Goal: Task Accomplishment & Management: Manage account settings

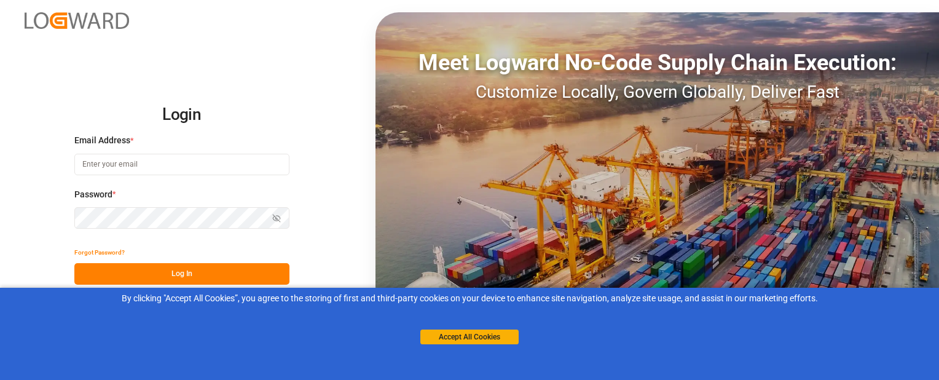
type input "[EMAIL_ADDRESS][DOMAIN_NAME]"
click at [97, 282] on button "Log In" at bounding box center [181, 274] width 215 height 22
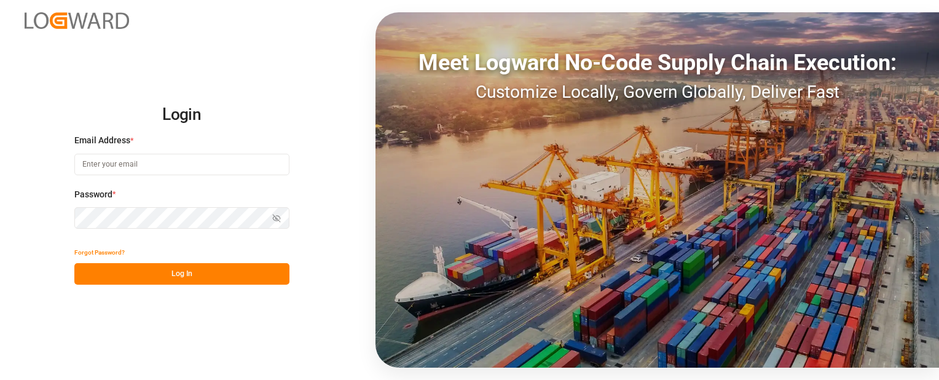
type input "[EMAIL_ADDRESS][DOMAIN_NAME]"
click at [141, 270] on button "Log In" at bounding box center [181, 274] width 215 height 22
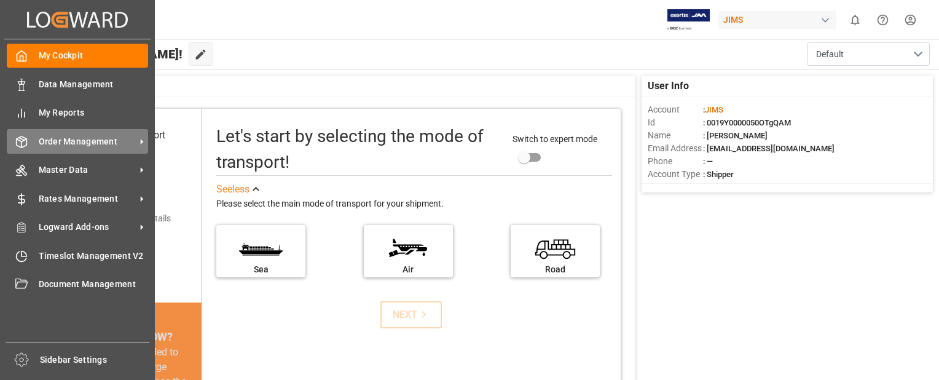
click at [36, 137] on div "Order Management Order Management" at bounding box center [77, 141] width 141 height 24
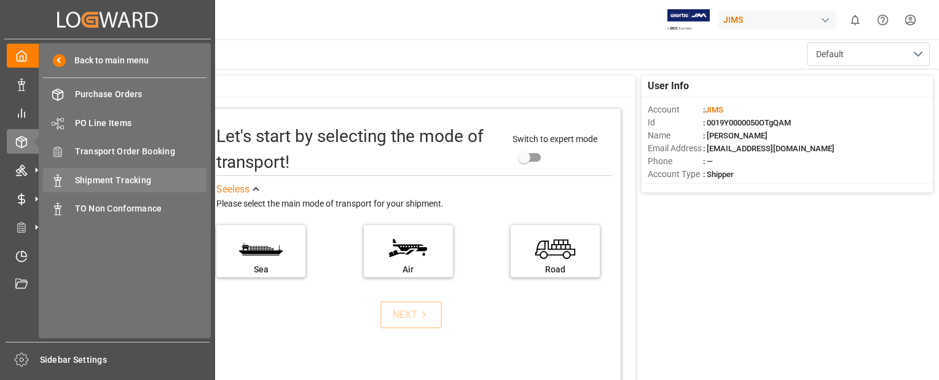
click at [118, 180] on span "Shipment Tracking" at bounding box center [141, 180] width 132 height 13
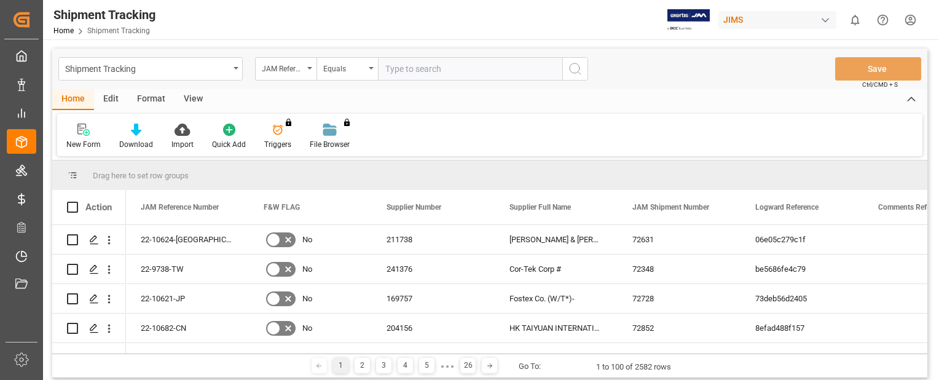
click at [420, 69] on input "text" at bounding box center [470, 68] width 184 height 23
paste input "22-10305-IT"
type input "22-10305-IT"
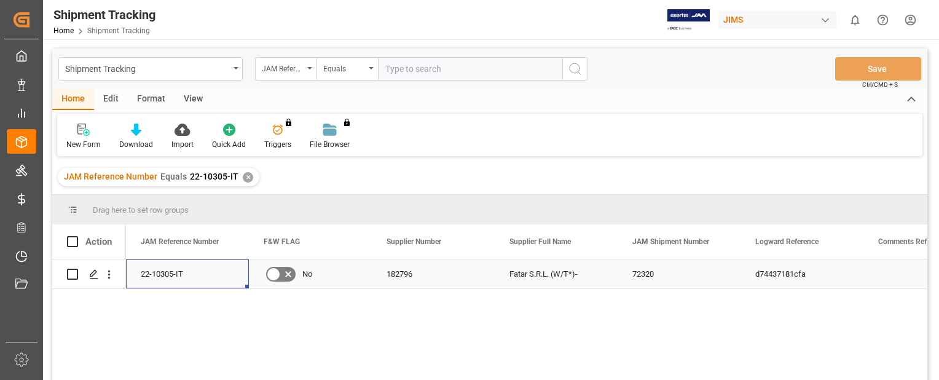
click at [167, 272] on div "22-10305-IT" at bounding box center [187, 273] width 123 height 29
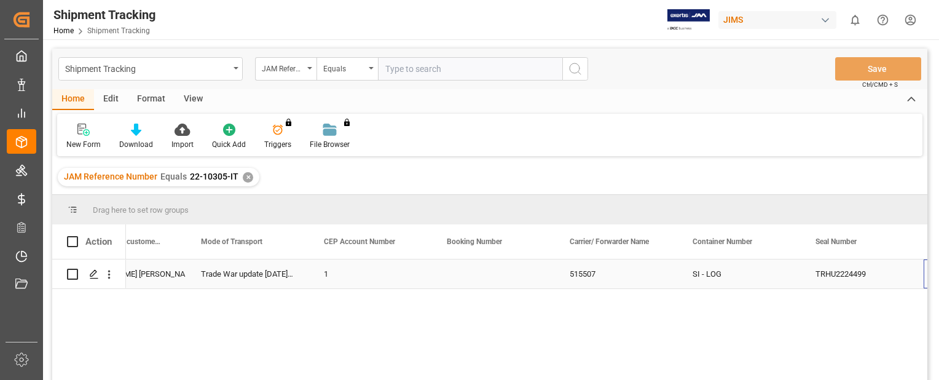
scroll to position [0, 1537]
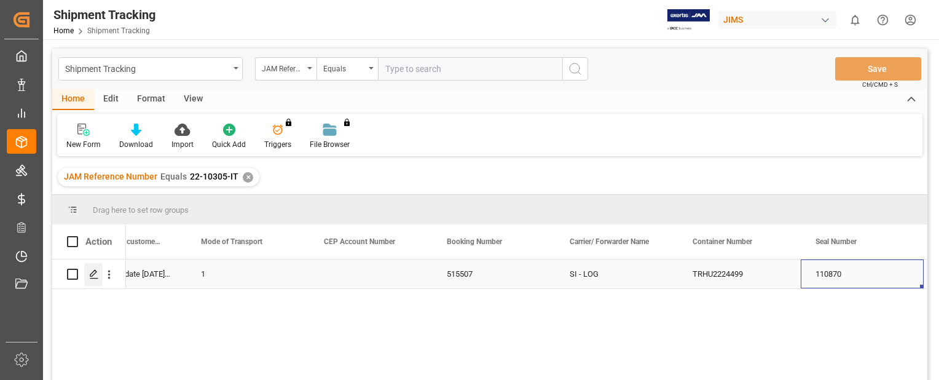
click at [92, 273] on polygon "Press SPACE to select this row." at bounding box center [93, 273] width 6 height 6
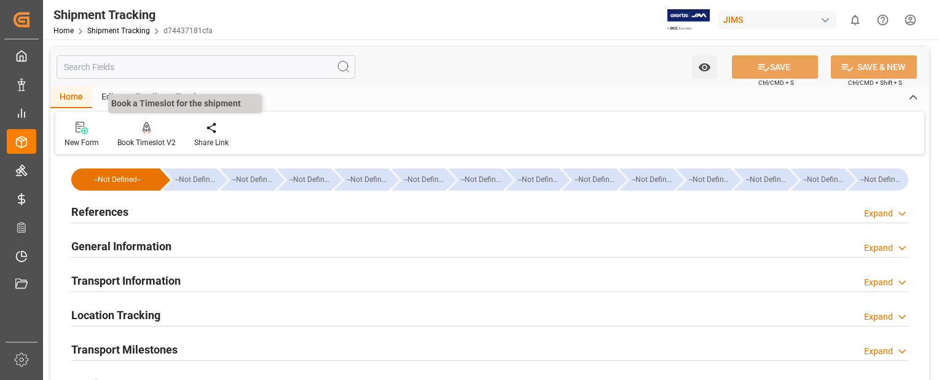
click at [144, 130] on icon at bounding box center [147, 127] width 9 height 10
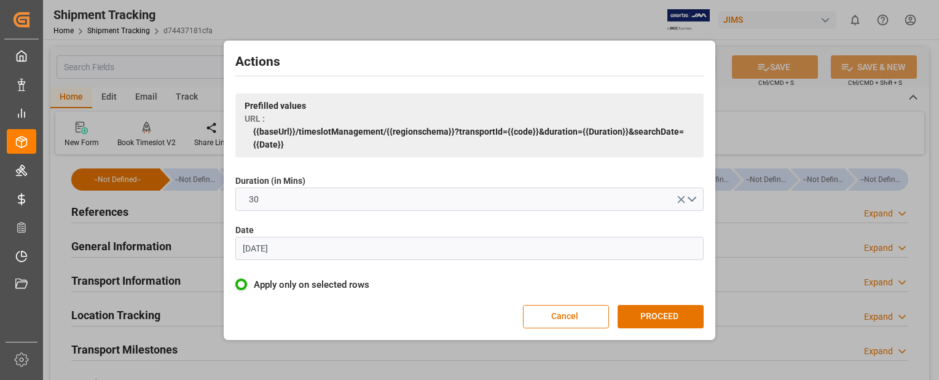
click at [297, 247] on input "[DATE]" at bounding box center [469, 248] width 468 height 23
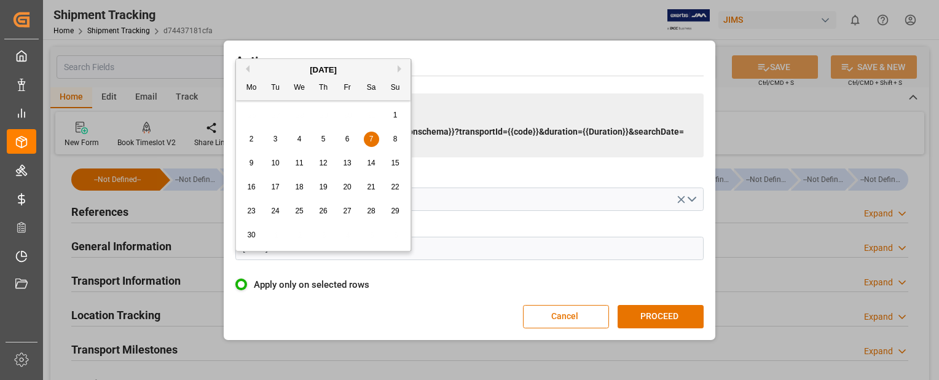
click at [402, 68] on button "Next Month" at bounding box center [401, 68] width 7 height 7
click at [400, 69] on button "Next Month" at bounding box center [401, 68] width 7 height 7
click at [321, 117] on span "4" at bounding box center [323, 115] width 4 height 9
type input "[DATE]"
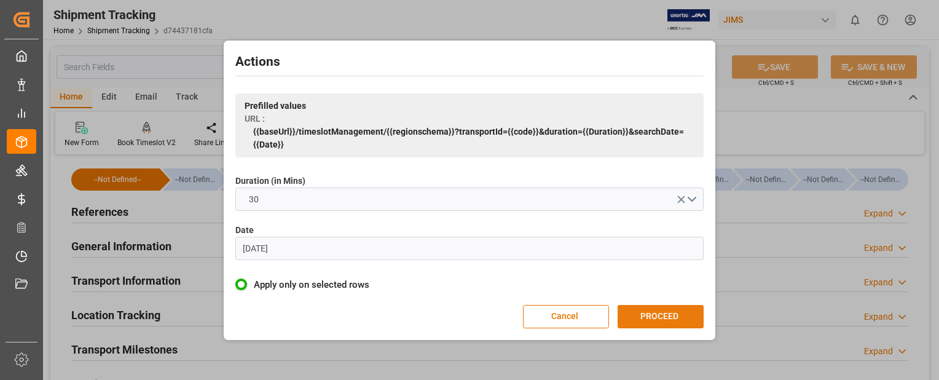
click at [683, 313] on button "PROCEED" at bounding box center [661, 316] width 86 height 23
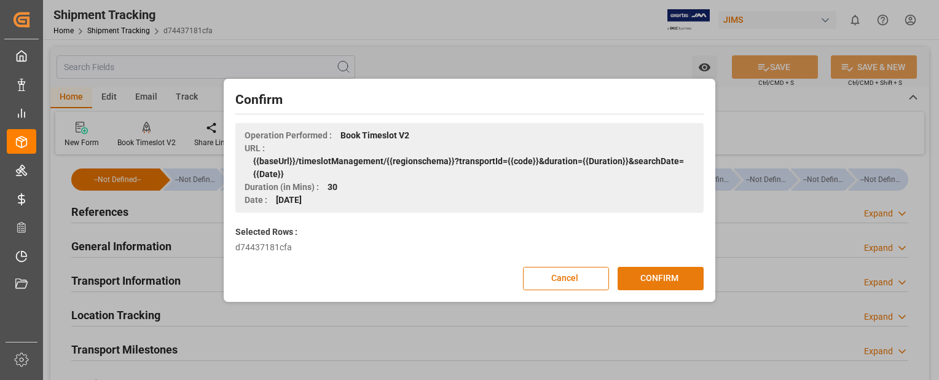
click at [687, 284] on button "CONFIRM" at bounding box center [661, 278] width 86 height 23
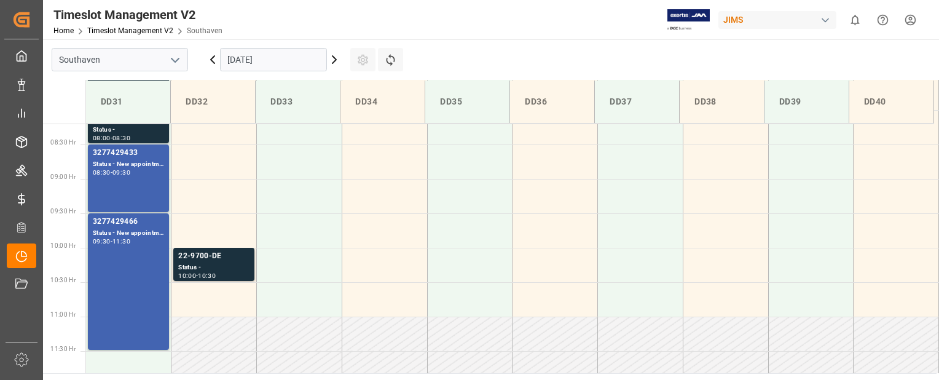
scroll to position [553, 0]
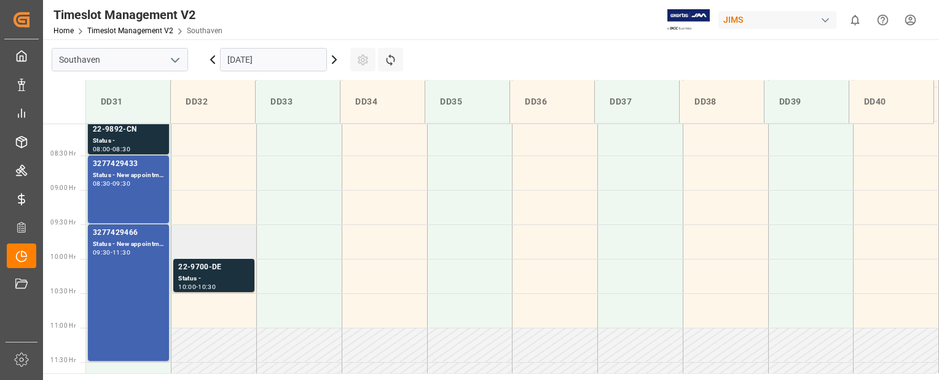
click at [214, 244] on td at bounding box center [213, 241] width 85 height 34
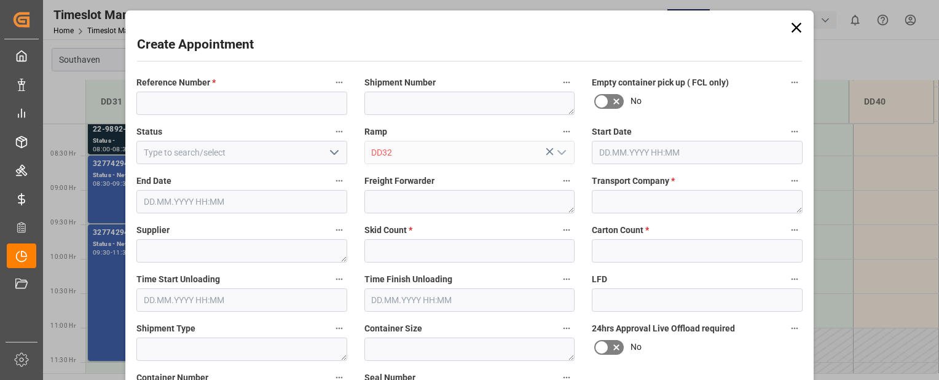
type input "04.09.2025 09:30"
type input "04.09.2025 10:00"
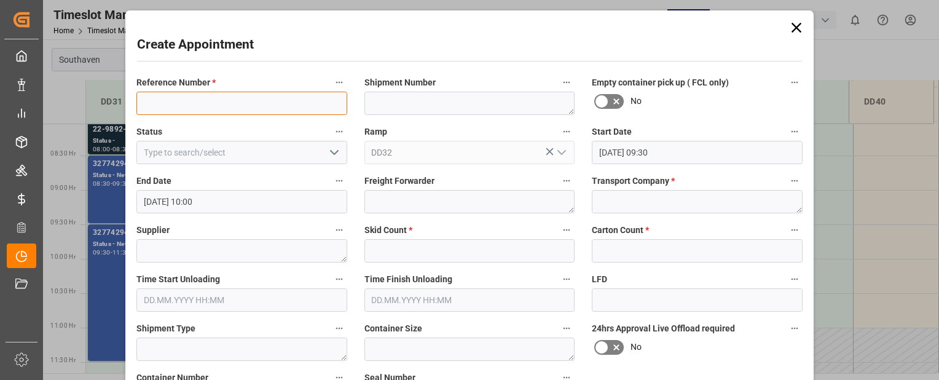
click at [175, 105] on input at bounding box center [241, 103] width 211 height 23
paste input "22-10305-IT"
type input "22-10305-IT"
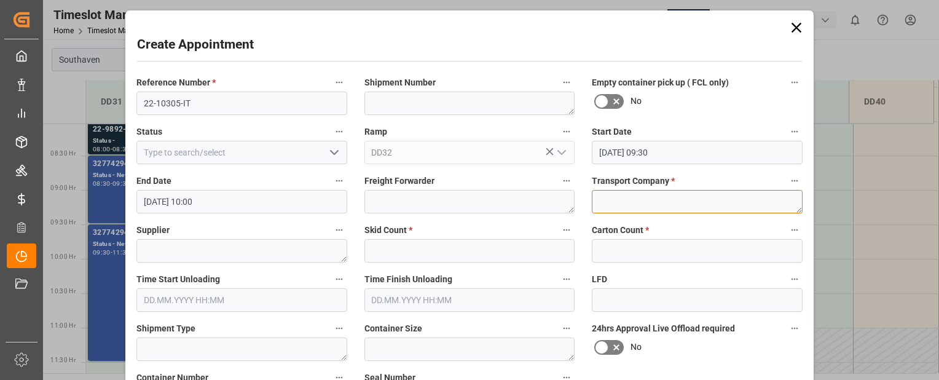
click at [666, 199] on textarea at bounding box center [697, 201] width 211 height 23
type textarea "Mainstream"
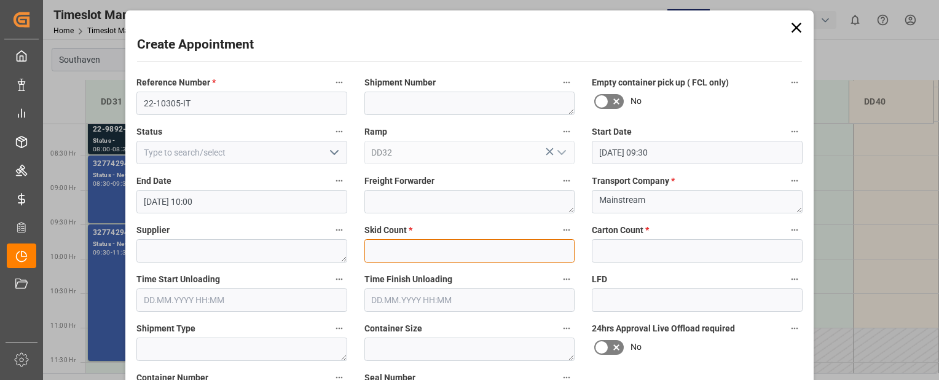
click at [538, 247] on input "text" at bounding box center [469, 250] width 211 height 23
type input "0"
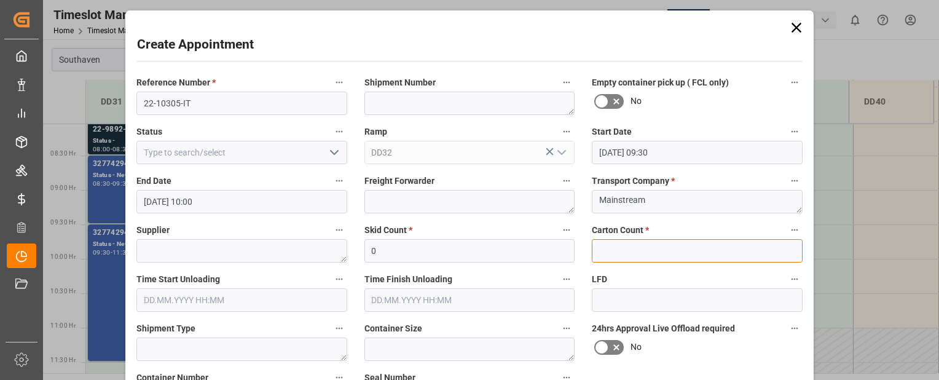
click at [618, 254] on input "text" at bounding box center [697, 250] width 211 height 23
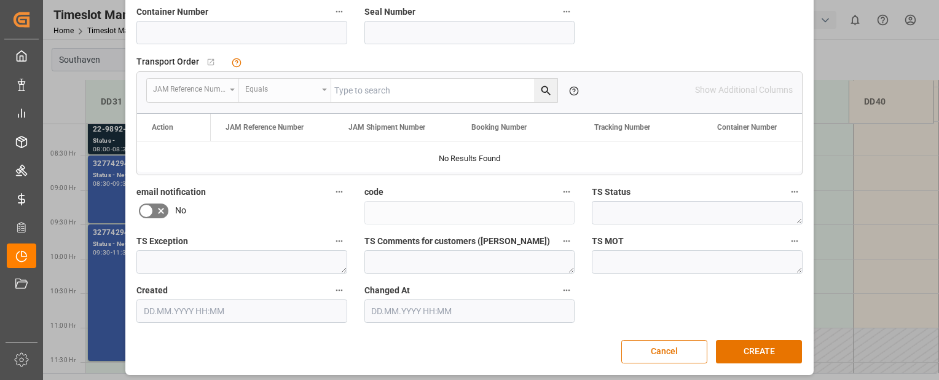
scroll to position [364, 0]
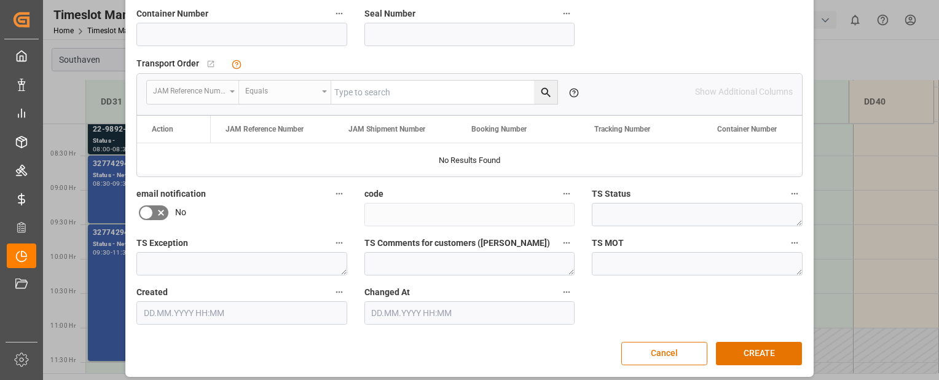
type input "0"
click at [267, 36] on input at bounding box center [241, 34] width 211 height 23
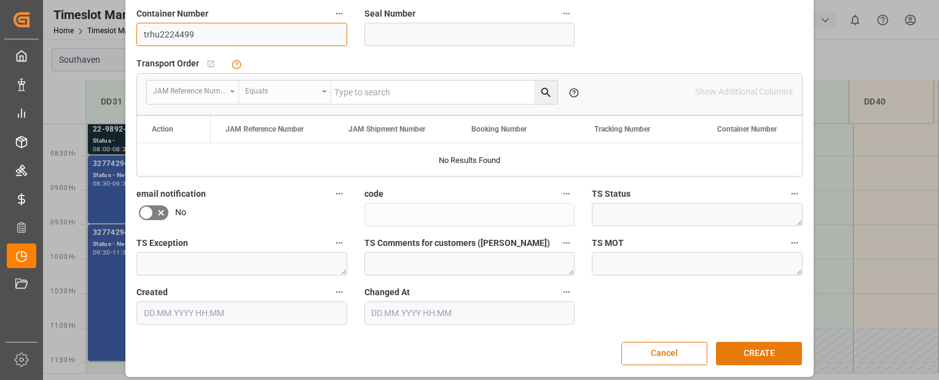
type input "trhu2224499"
click at [759, 351] on button "CREATE" at bounding box center [759, 353] width 86 height 23
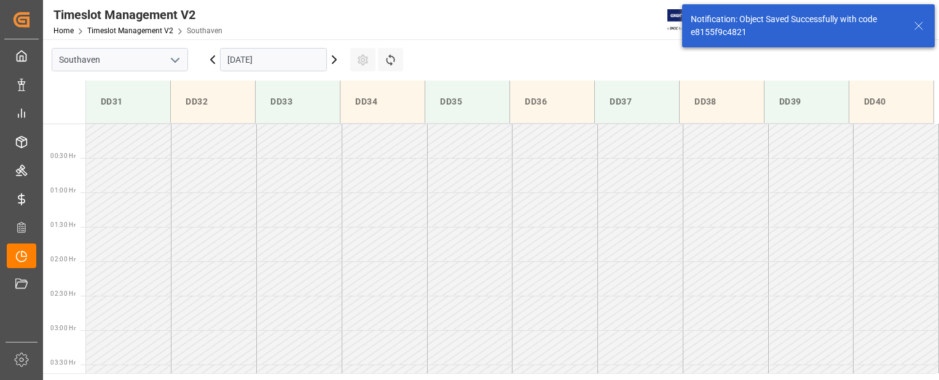
scroll to position [500, 0]
